Goal: Task Accomplishment & Management: Use online tool/utility

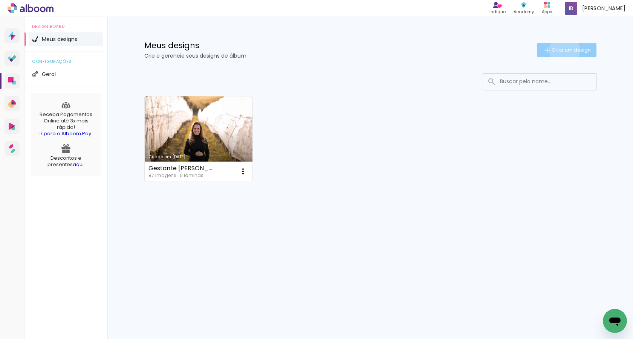
click at [563, 50] on span "Criar um design" at bounding box center [570, 49] width 39 height 5
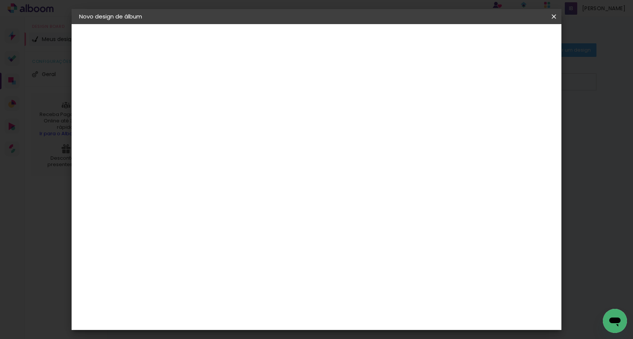
click at [202, 96] on input at bounding box center [202, 101] width 0 height 12
type input "Rúbia e [PERSON_NAME]"
type paper-input "Rúbia e [PERSON_NAME]"
click at [0, 0] on slot "Avançar" at bounding box center [0, 0] width 0 height 0
click at [237, 145] on input at bounding box center [221, 143] width 76 height 9
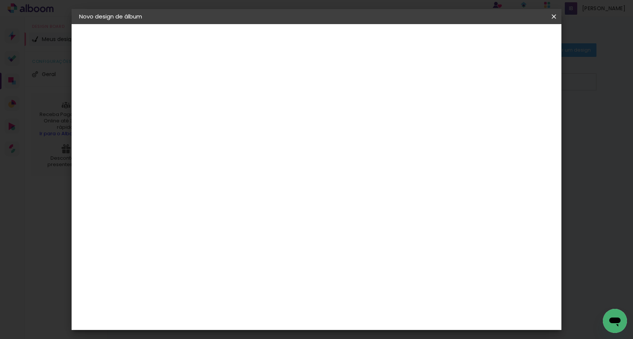
type input "debiasi"
type paper-input "debiasi"
click at [0, 0] on slot "Tamanho Livre" at bounding box center [0, 0] width 0 height 0
click at [319, 157] on div "Sugerir uma encadernadora" at bounding box center [296, 157] width 47 height 12
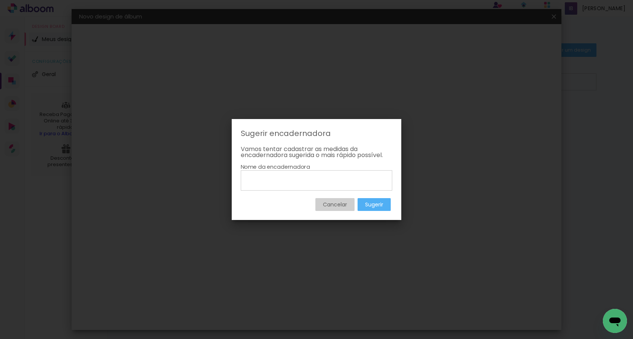
click at [301, 178] on input at bounding box center [316, 180] width 146 height 13
type input "Debiasi PRO"
type paper-input "Debiasi PRO"
click at [0, 0] on slot "Sugerir" at bounding box center [0, 0] width 0 height 0
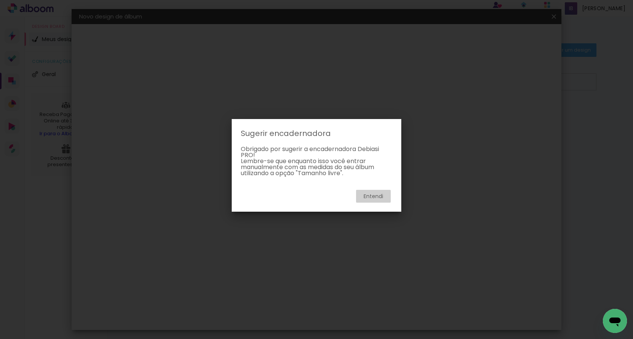
click at [0, 0] on slot "Entendi" at bounding box center [0, 0] width 0 height 0
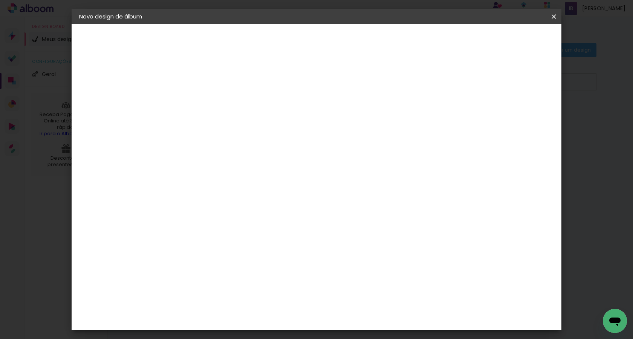
drag, startPoint x: 365, startPoint y: 197, endPoint x: 407, endPoint y: 118, distance: 89.1
click at [0, 0] on slot "Tamanho Livre" at bounding box center [0, 0] width 0 height 0
click at [0, 0] on slot "Avançar" at bounding box center [0, 0] width 0 height 0
click at [469, 85] on div at bounding box center [466, 86] width 7 height 7
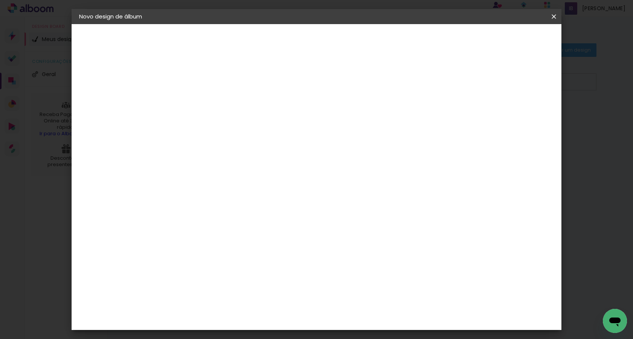
type paper-checkbox "on"
click at [469, 85] on div at bounding box center [466, 86] width 7 height 7
click at [507, 40] on span "Iniciar design" at bounding box center [489, 39] width 34 height 5
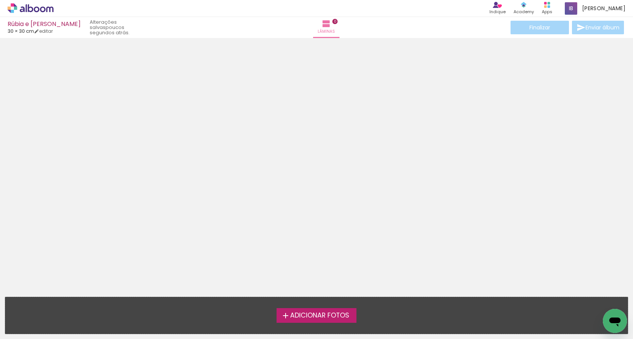
click at [292, 315] on span "Adicionar Fotos" at bounding box center [319, 315] width 59 height 7
click at [0, 0] on input "file" at bounding box center [0, 0] width 0 height 0
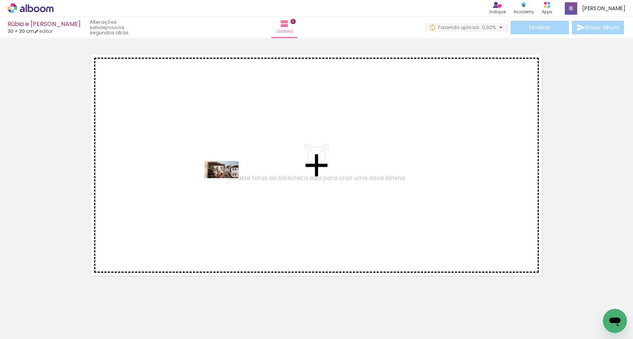
drag, startPoint x: 69, startPoint y: 316, endPoint x: 227, endPoint y: 184, distance: 206.1
click at [227, 184] on quentale-workspace at bounding box center [316, 169] width 633 height 339
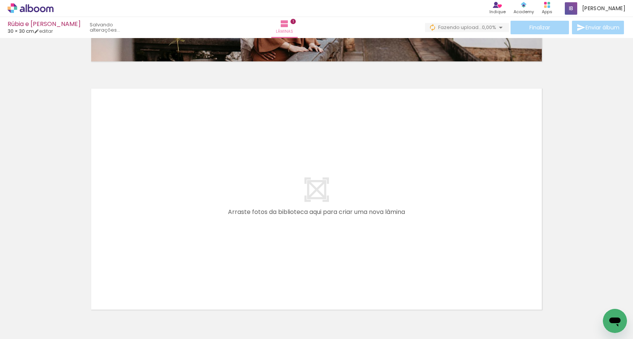
scroll to position [272, 0]
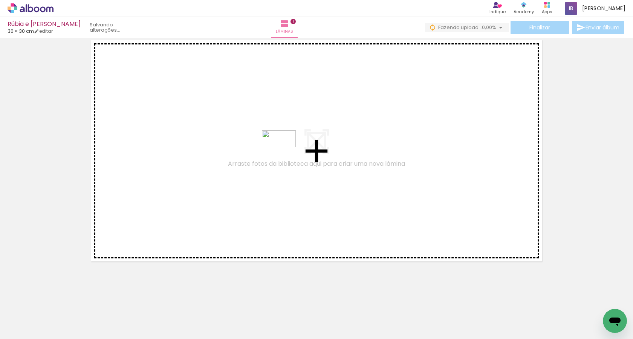
drag, startPoint x: 115, startPoint y: 315, endPoint x: 284, endPoint y: 153, distance: 234.2
click at [284, 153] on quentale-workspace at bounding box center [316, 169] width 633 height 339
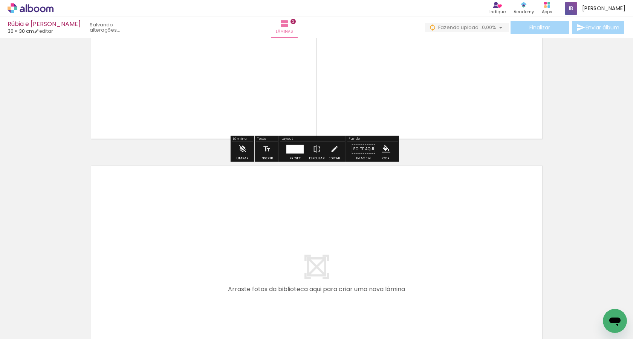
scroll to position [516, 0]
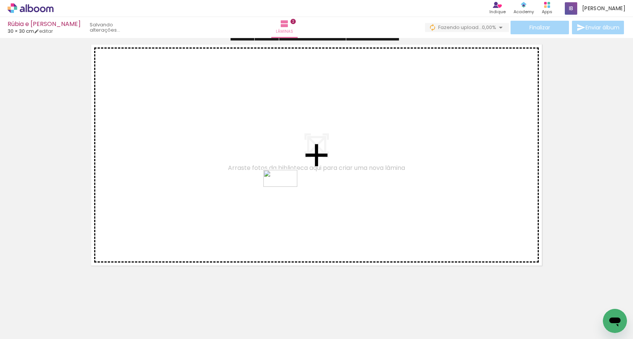
drag, startPoint x: 169, startPoint y: 316, endPoint x: 287, endPoint y: 191, distance: 172.1
click at [287, 191] on quentale-workspace at bounding box center [316, 169] width 633 height 339
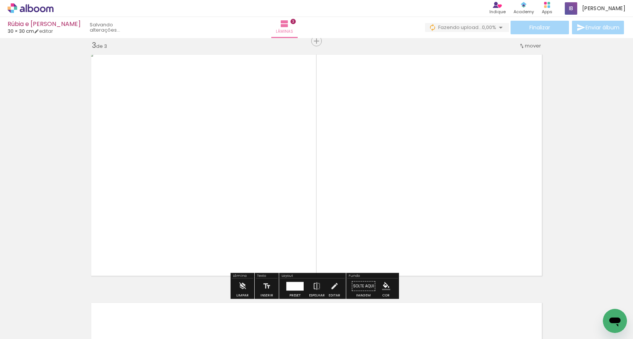
scroll to position [768, 0]
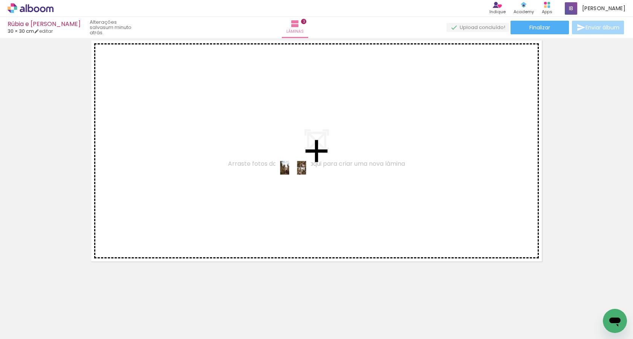
drag, startPoint x: 205, startPoint y: 318, endPoint x: 299, endPoint y: 181, distance: 166.3
click at [299, 181] on quentale-workspace at bounding box center [316, 169] width 633 height 339
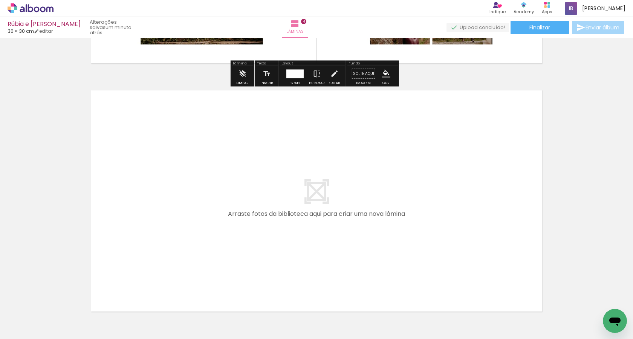
scroll to position [1017, 0]
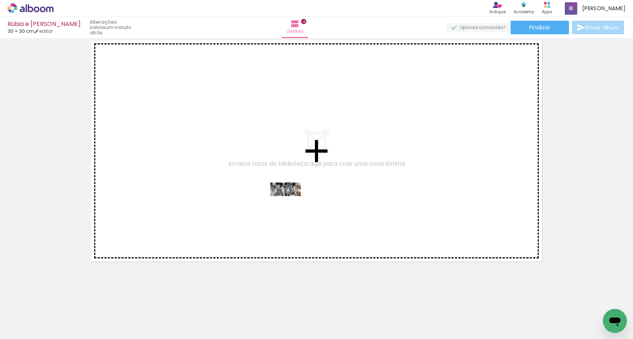
drag, startPoint x: 247, startPoint y: 316, endPoint x: 292, endPoint y: 201, distance: 123.9
click at [292, 201] on quentale-workspace at bounding box center [316, 169] width 633 height 339
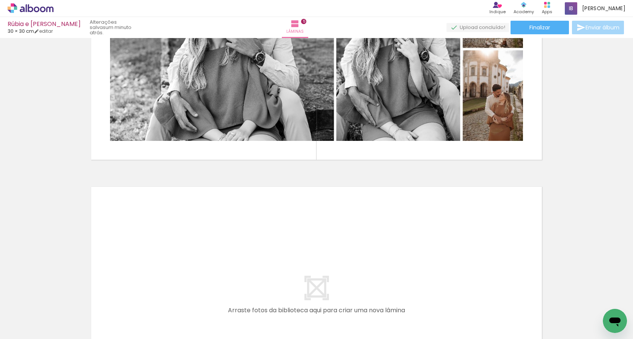
scroll to position [1241, 0]
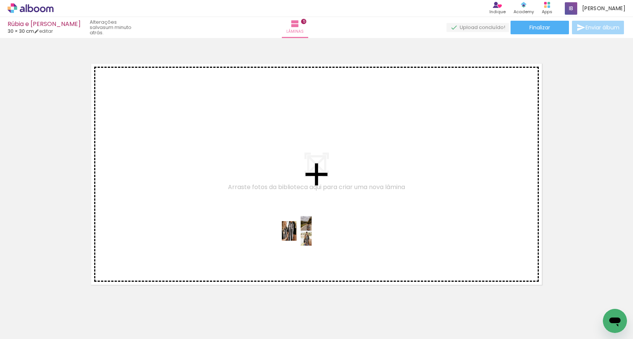
drag, startPoint x: 291, startPoint y: 317, endPoint x: 304, endPoint y: 229, distance: 88.7
click at [304, 229] on quentale-workspace at bounding box center [316, 169] width 633 height 339
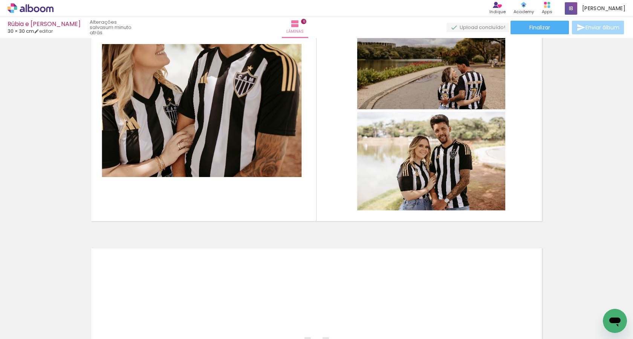
scroll to position [1513, 0]
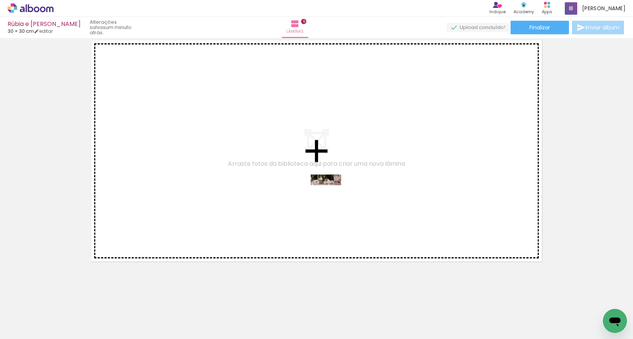
drag, startPoint x: 338, startPoint y: 316, endPoint x: 331, endPoint y: 191, distance: 125.2
click at [331, 191] on quentale-workspace at bounding box center [316, 169] width 633 height 339
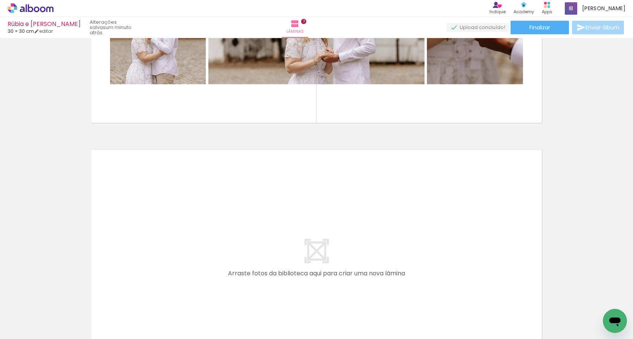
scroll to position [1761, 0]
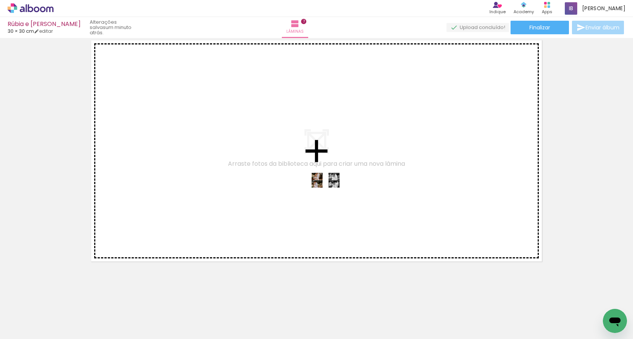
drag, startPoint x: 373, startPoint y: 310, endPoint x: 328, endPoint y: 183, distance: 134.4
click at [328, 183] on quentale-workspace at bounding box center [316, 169] width 633 height 339
